Goal: Use online tool/utility: Utilize a website feature to perform a specific function

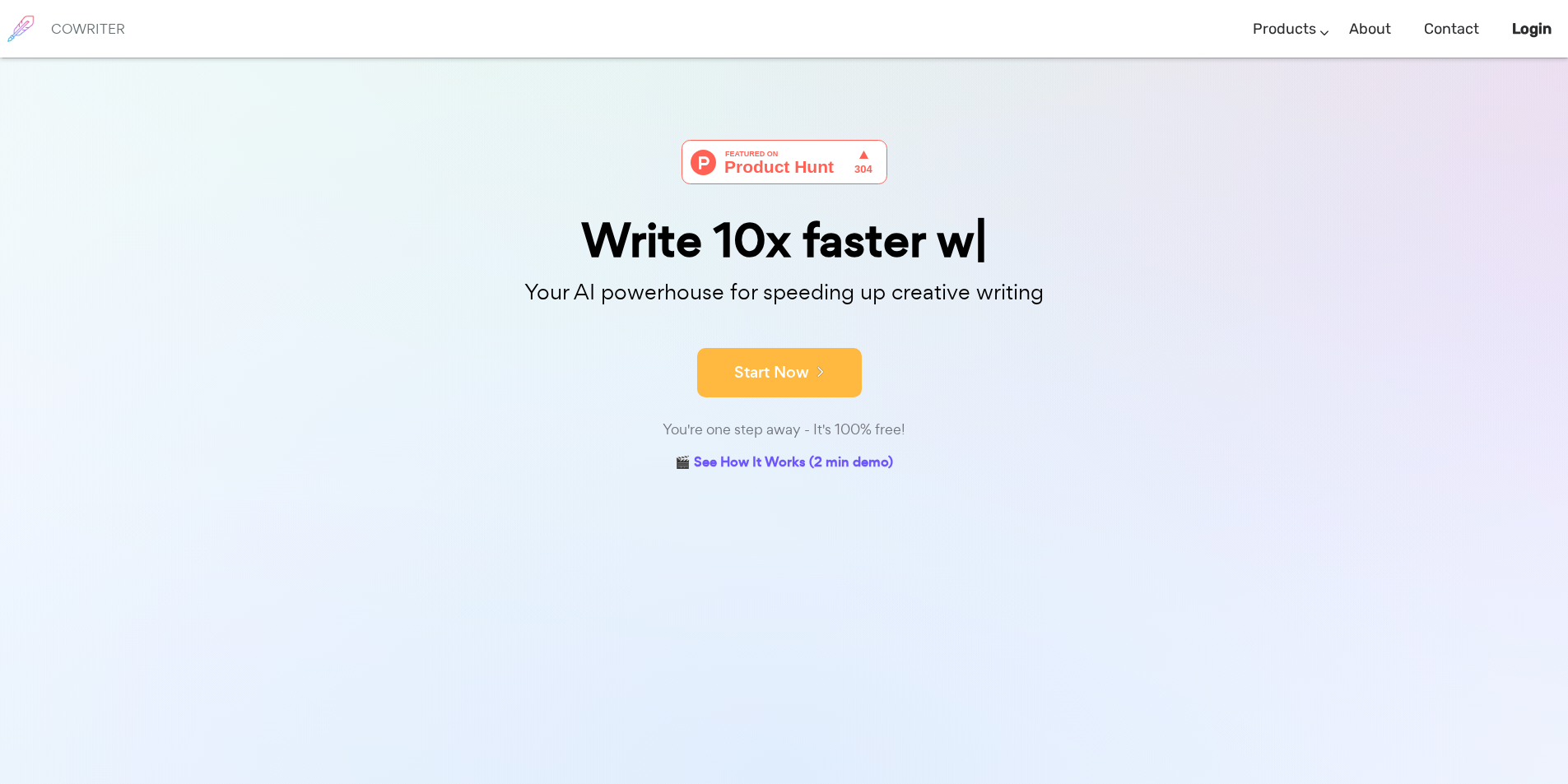
click at [810, 370] on icon at bounding box center [816, 370] width 15 height 18
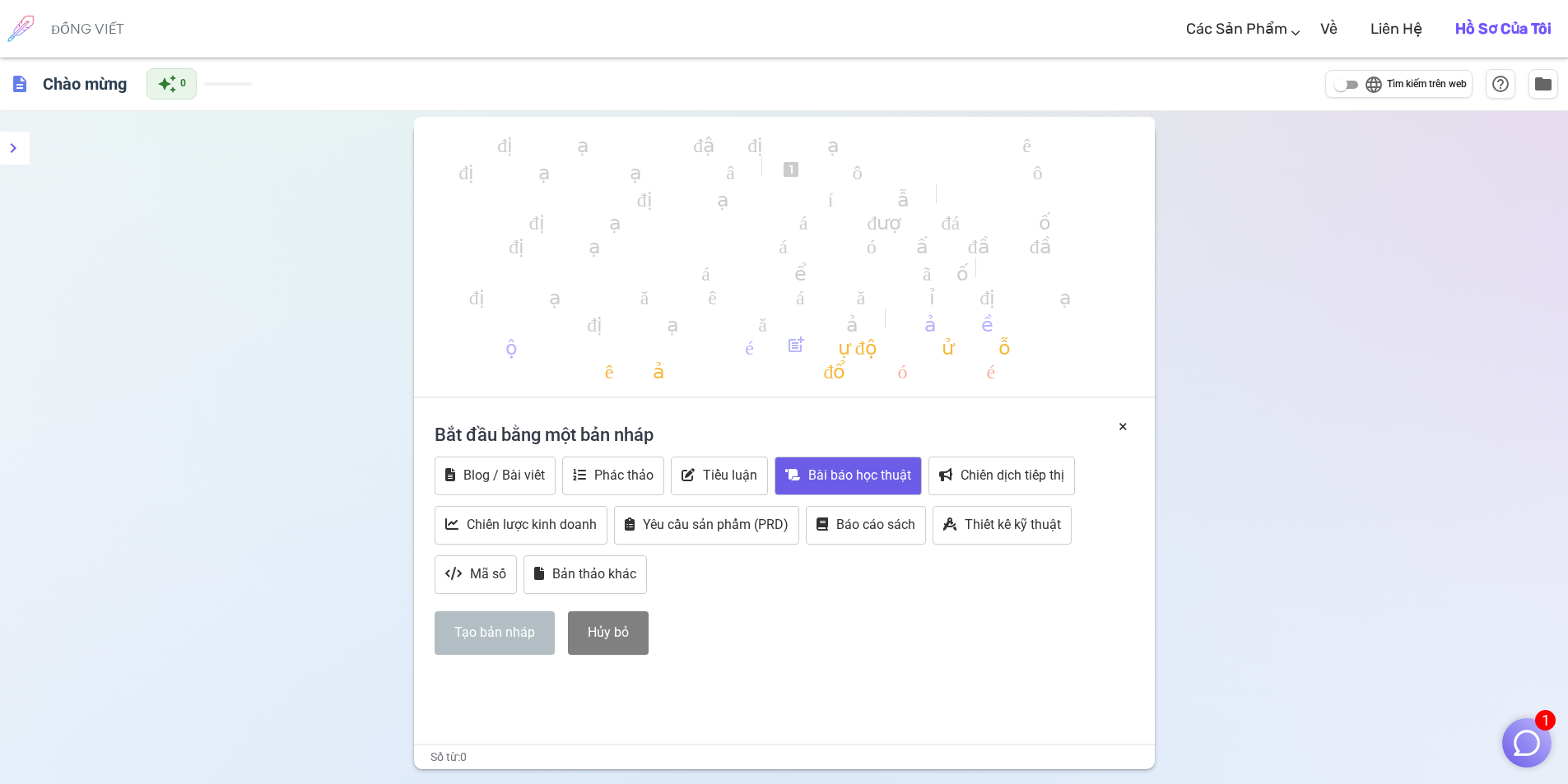
click at [844, 482] on font "Bài báo học thuật" at bounding box center [859, 476] width 103 height 16
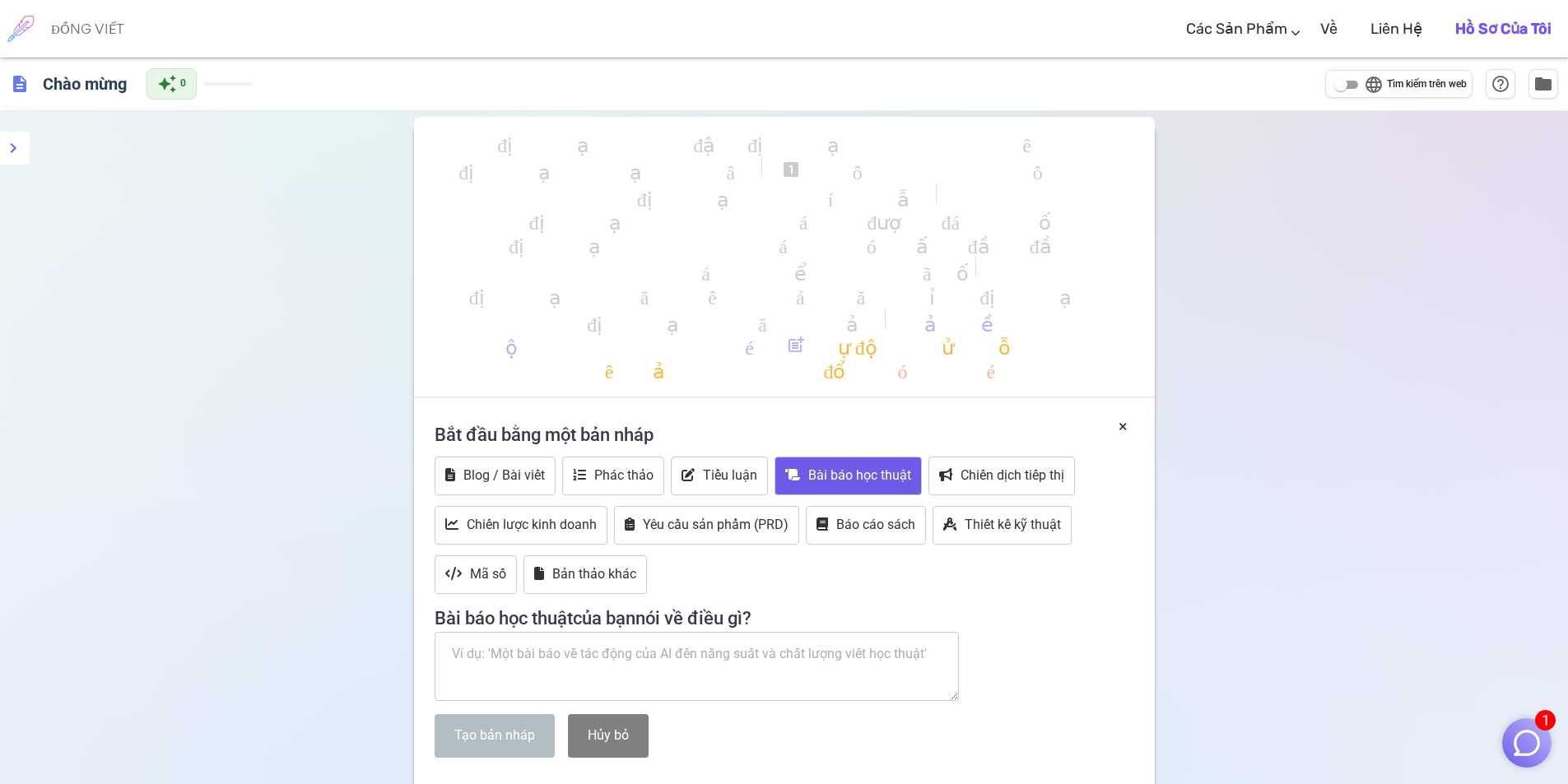
paste textarea "cowriter"
drag, startPoint x: 533, startPoint y: 671, endPoint x: 407, endPoint y: 664, distance: 126.2
click at [407, 664] on div "định dạng_in đậm định dạng_in nghiêng định dạng_gạch chân looks_one trông_hai t…" at bounding box center [784, 553] width 1568 height 885
paste textarea "Khảo sát mối liên quan giữa sâu răng và chỉnh nha bằng mắc cài kim loại ở sinh …"
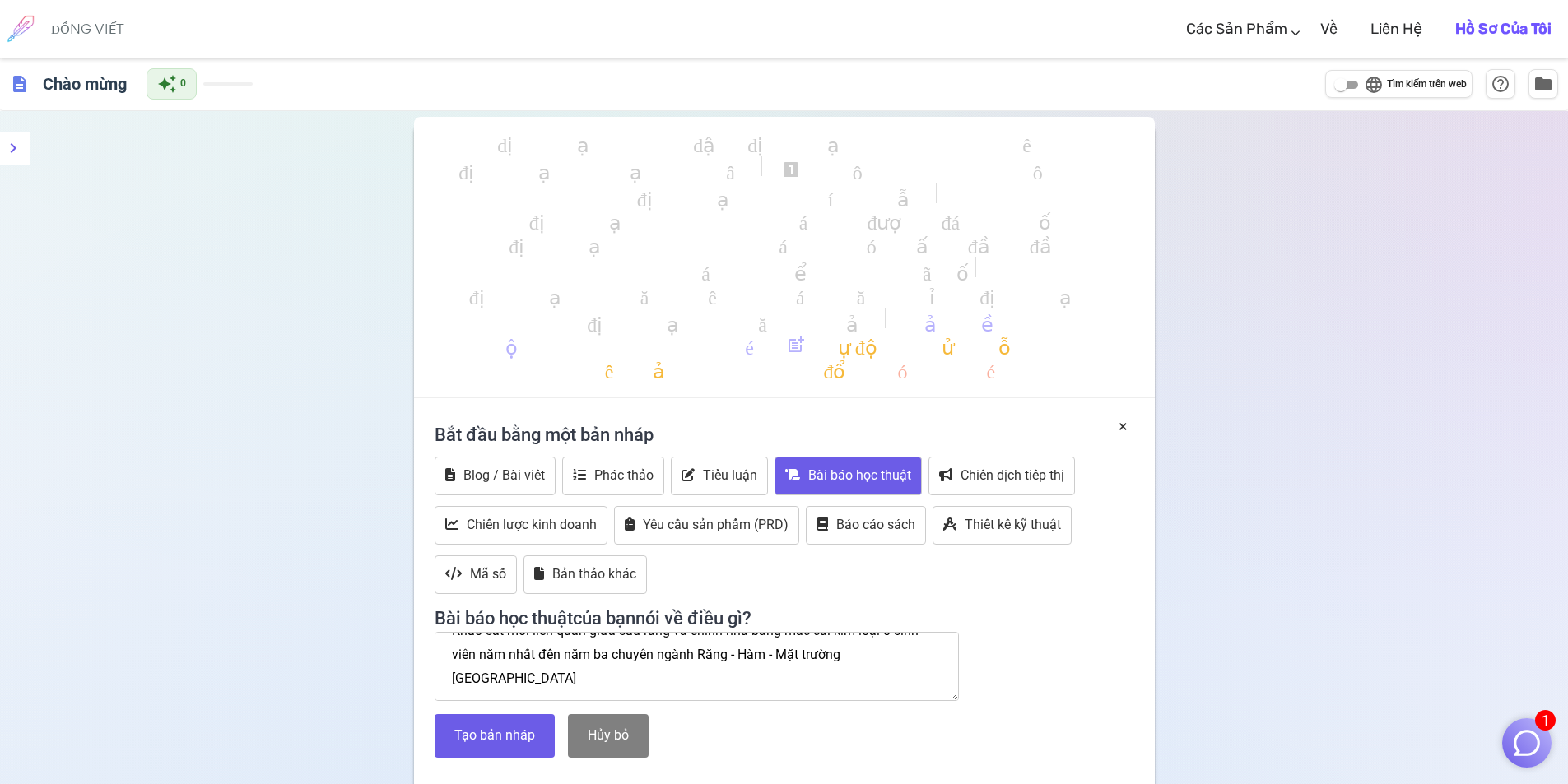
scroll to position [47, 0]
type textarea "Khảo sát mối liên quan giữa sâu răng và chỉnh nha bằng mắc cài kim loại ở sinh …"
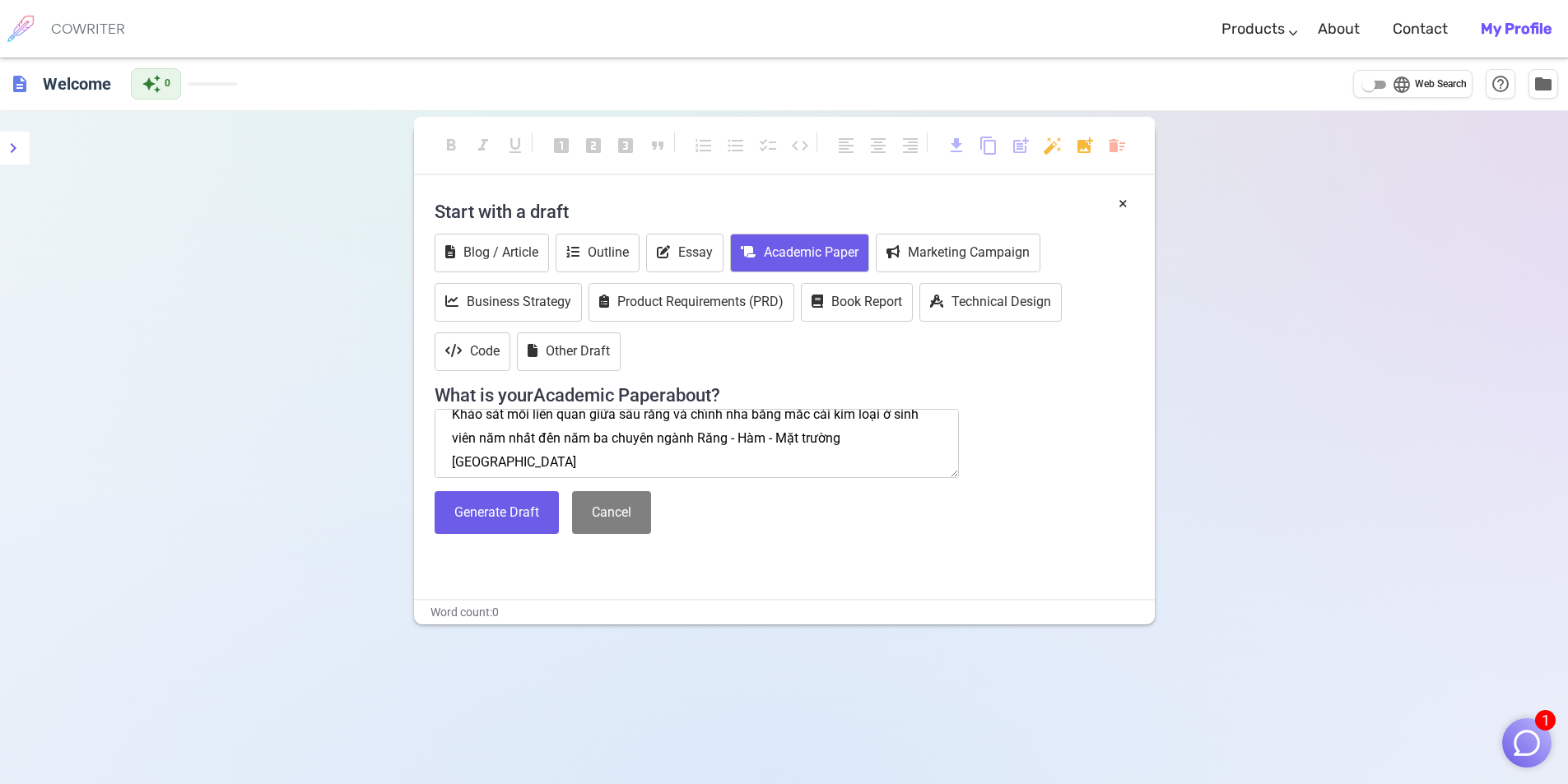
scroll to position [0, 0]
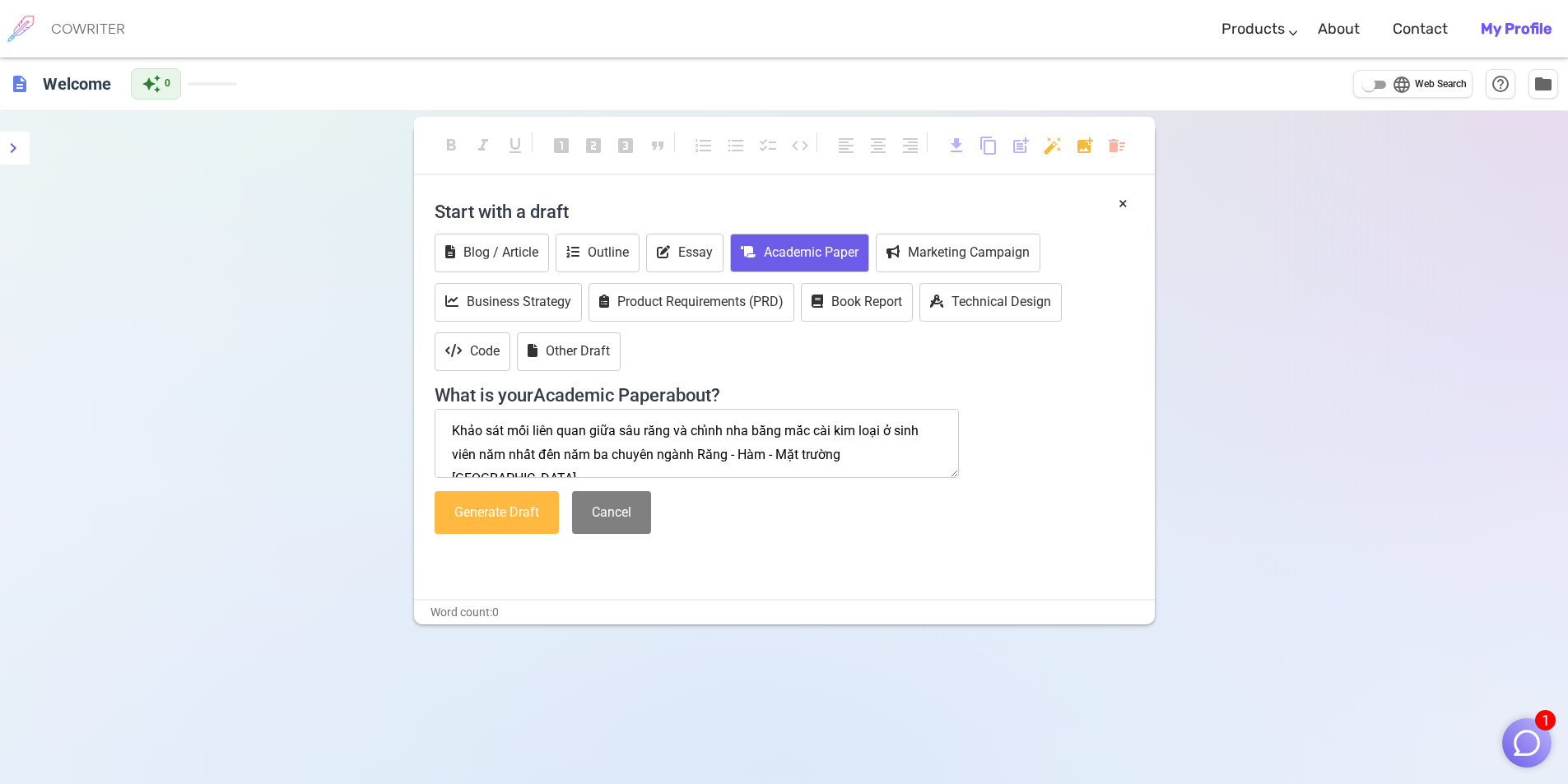
click at [524, 517] on button "Generate Draft" at bounding box center [496, 513] width 124 height 44
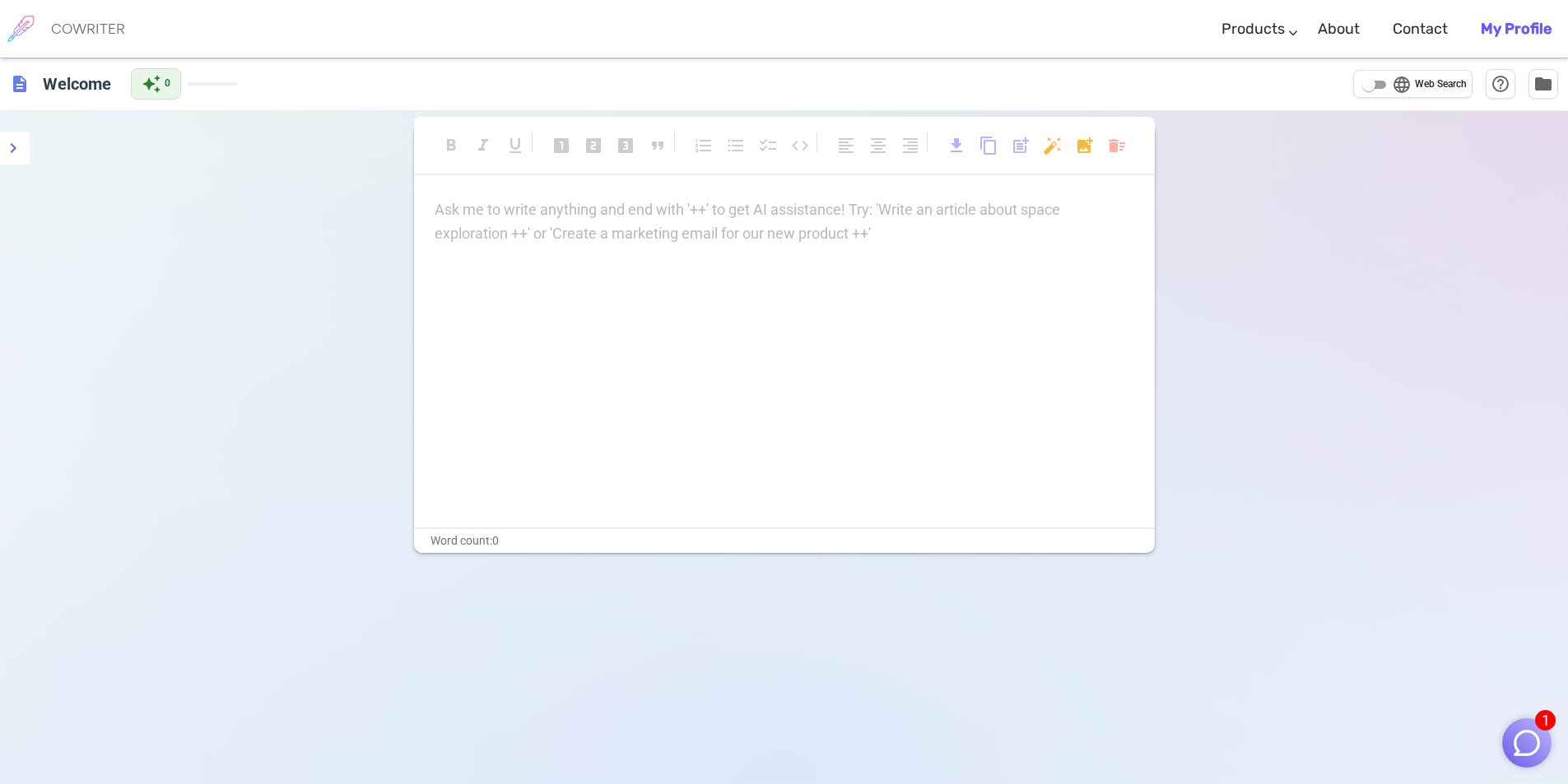
click at [568, 223] on div "Ask me to write anything and end with '++' to get AI assistance! Try: 'Write an…" at bounding box center [784, 221] width 700 height 47
click at [617, 224] on div "Ask me to write anything and end with '++' to get AI assistance! Try: 'Write an…" at bounding box center [784, 221] width 700 height 47
click at [563, 246] on div "Ask me to write anything and end with '++' to get AI assistance! Try: 'Write an…" at bounding box center [785, 363] width 741 height 329
